Goal: Task Accomplishment & Management: Manage account settings

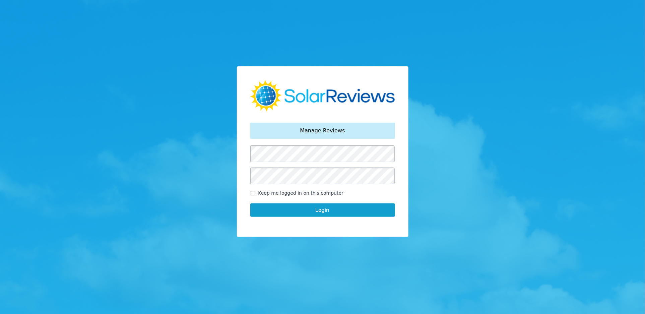
click at [310, 210] on button "Login" at bounding box center [322, 209] width 145 height 13
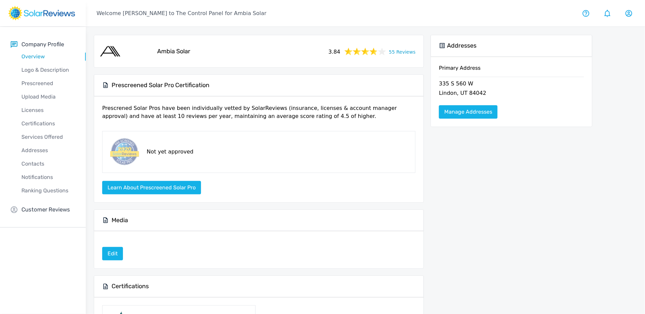
click at [37, 204] on div "Company Profile Overview Logo & Description Prescreened Upload Media Licenses C…" at bounding box center [43, 127] width 86 height 201
click at [38, 211] on p "Customer Reviews" at bounding box center [45, 209] width 49 height 8
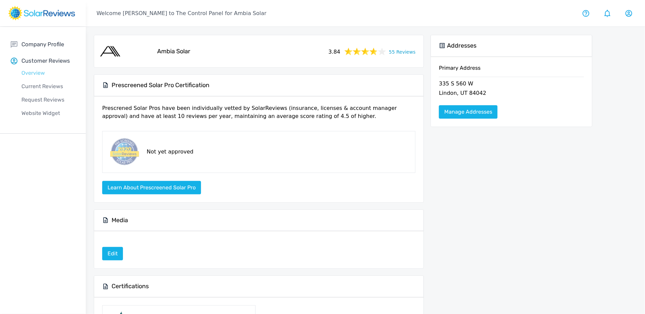
click at [41, 72] on p "Overview" at bounding box center [48, 73] width 75 height 8
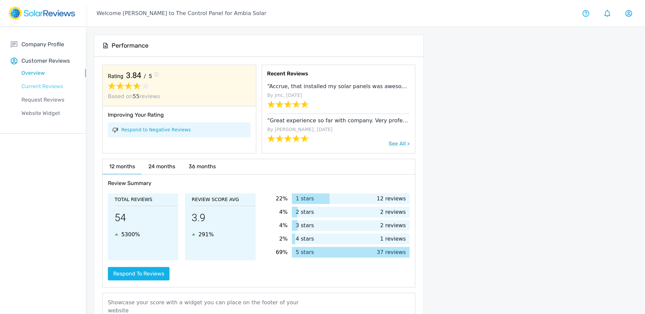
click at [54, 86] on p "Current Reviews" at bounding box center [48, 86] width 75 height 8
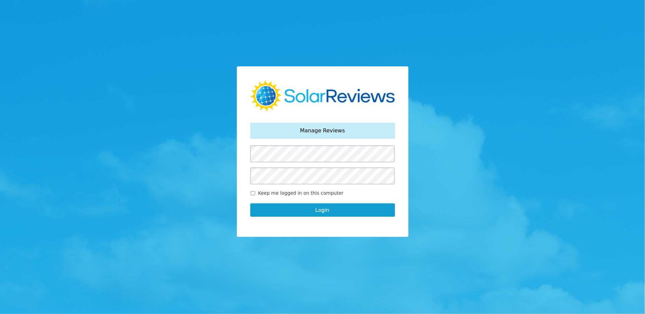
click at [313, 211] on button "Login" at bounding box center [322, 209] width 145 height 13
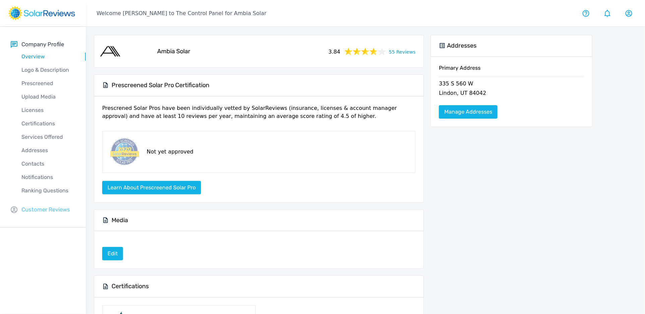
click at [48, 207] on p "Customer Reviews" at bounding box center [45, 209] width 49 height 8
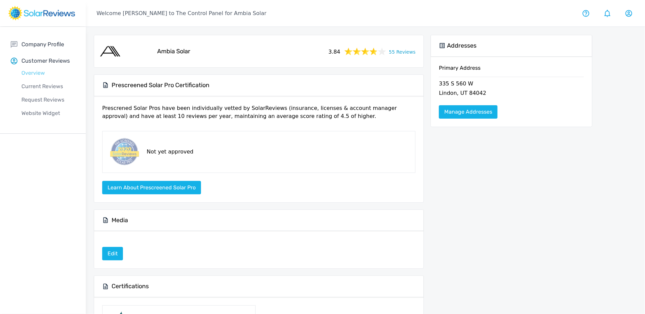
click at [24, 72] on p "Overview" at bounding box center [48, 73] width 75 height 8
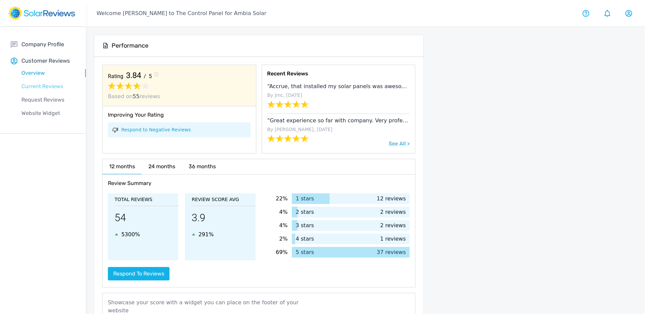
click at [38, 88] on p "Current Reviews" at bounding box center [48, 86] width 75 height 8
